Goal: Task Accomplishment & Management: Use online tool/utility

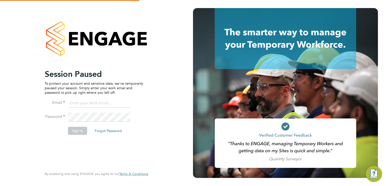
type input "andrew@borneltd.com"
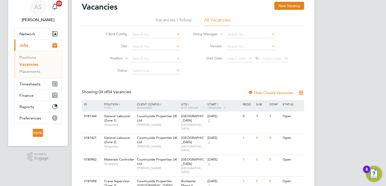
scroll to position [35, 0]
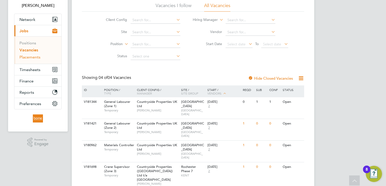
click at [36, 57] on link "Placements" at bounding box center [29, 57] width 21 height 5
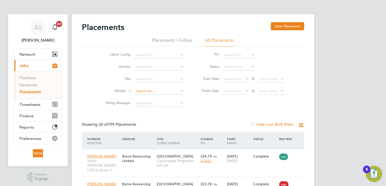
click at [150, 91] on input at bounding box center [159, 91] width 50 height 7
type input "[PERSON_NAME]"
click at [149, 91] on input at bounding box center [159, 91] width 50 height 7
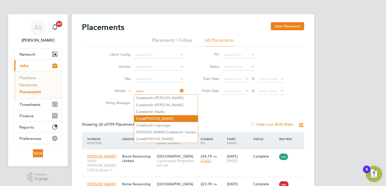
click at [164, 116] on li "Cons [PERSON_NAME]" at bounding box center [166, 118] width 64 height 7
type input "[PERSON_NAME]"
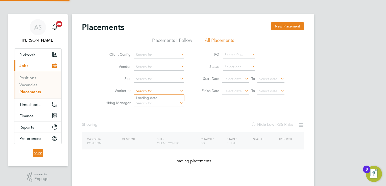
click at [152, 91] on input at bounding box center [159, 91] width 50 height 7
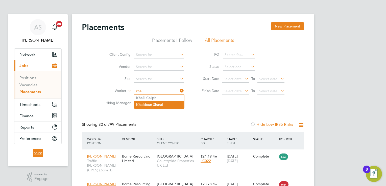
click at [156, 103] on li "Khal doun Sharaf" at bounding box center [159, 105] width 50 height 7
type input "[PERSON_NAME]"
